Goal: Transaction & Acquisition: Download file/media

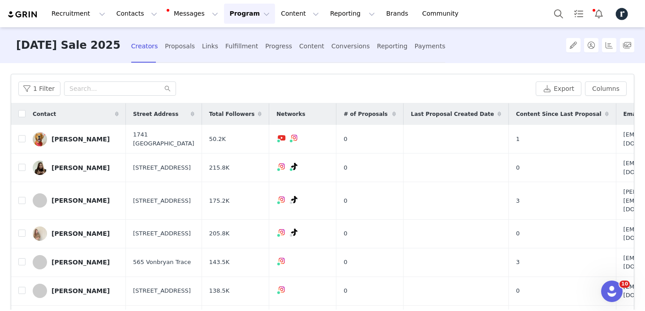
scroll to position [2292, 0]
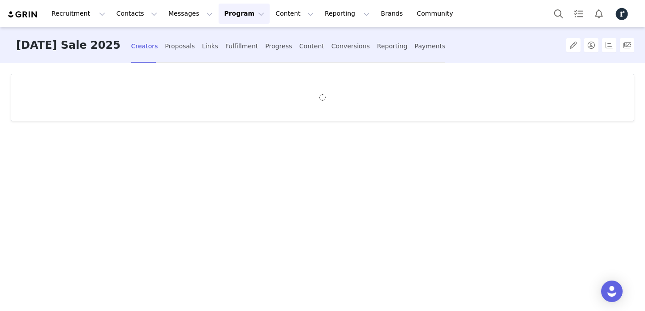
click at [207, 49] on div "Links" at bounding box center [210, 46] width 16 height 24
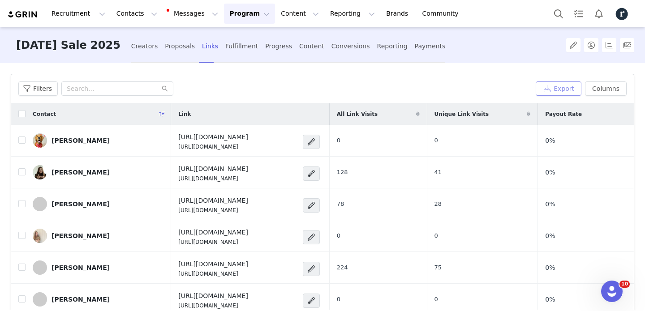
click at [556, 89] on button "Export" at bounding box center [559, 89] width 46 height 14
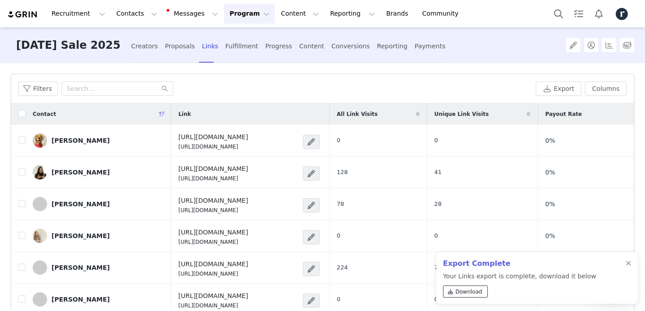
click at [464, 293] on span "Download" at bounding box center [468, 292] width 27 height 8
click at [628, 265] on div at bounding box center [628, 263] width 5 height 7
